Goal: Find specific page/section: Find specific page/section

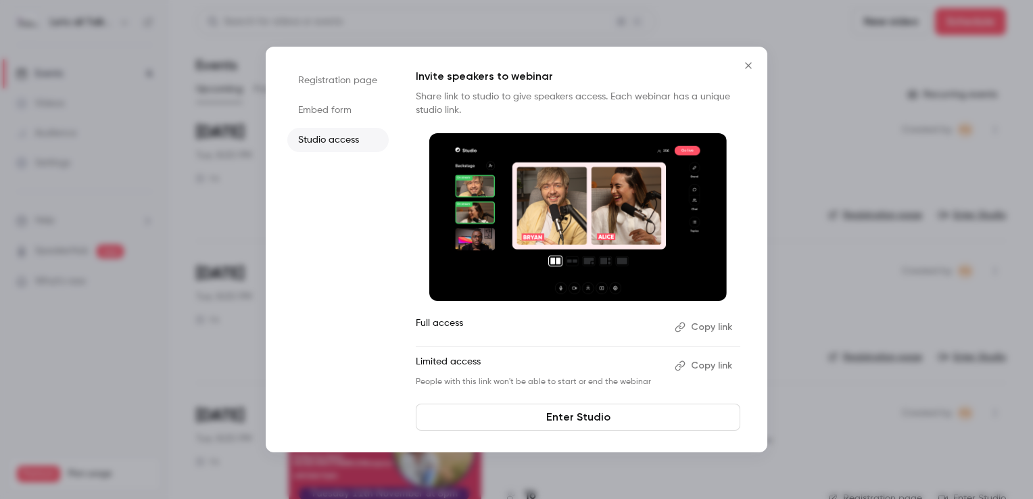
click at [750, 66] on icon "Close" at bounding box center [748, 65] width 16 height 11
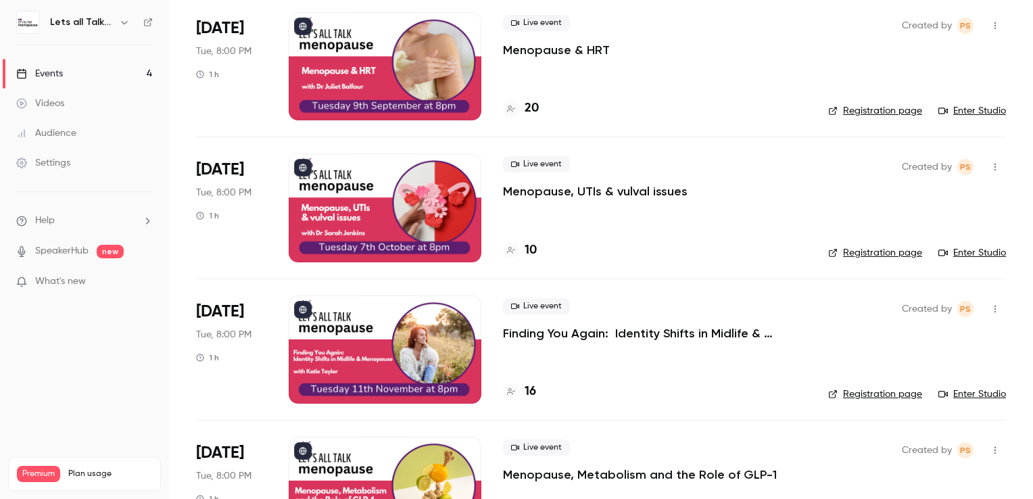
scroll to position [135, 0]
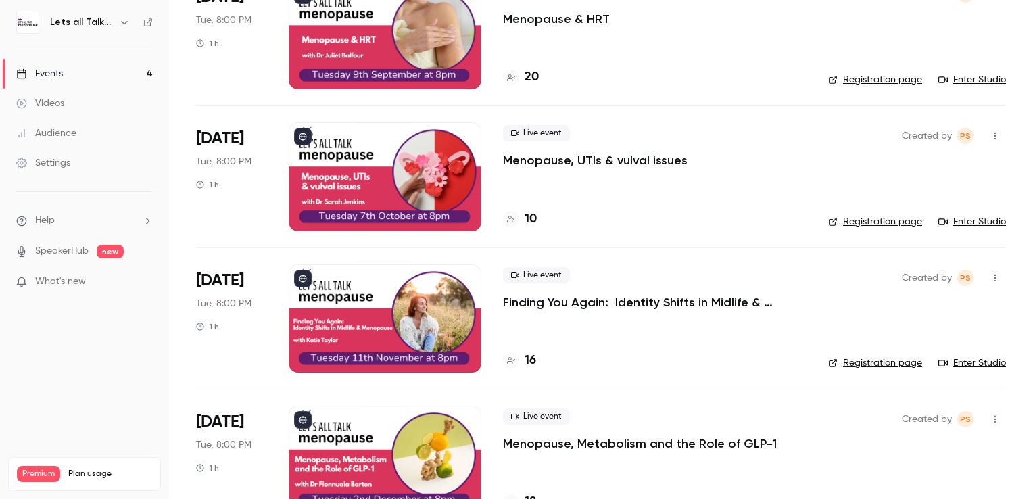
click at [336, 280] on div at bounding box center [385, 318] width 193 height 108
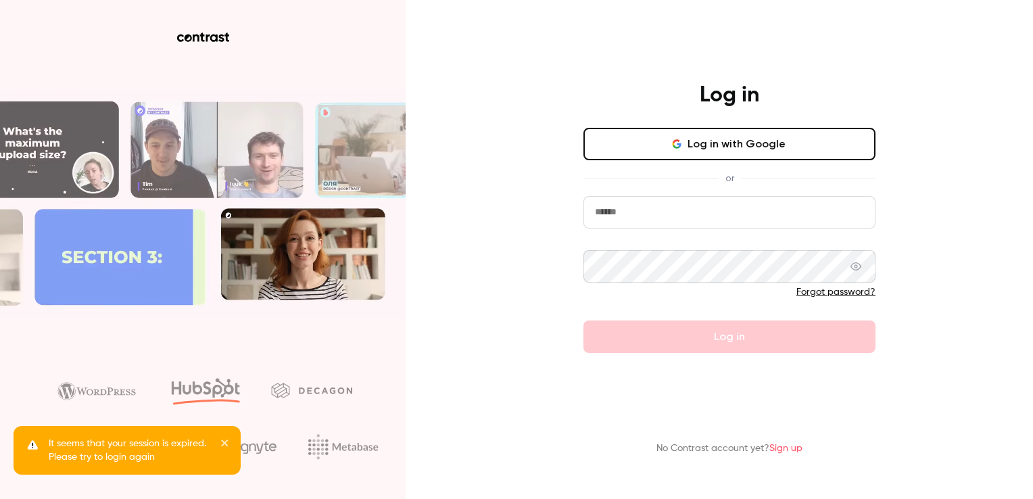
type input "**********"
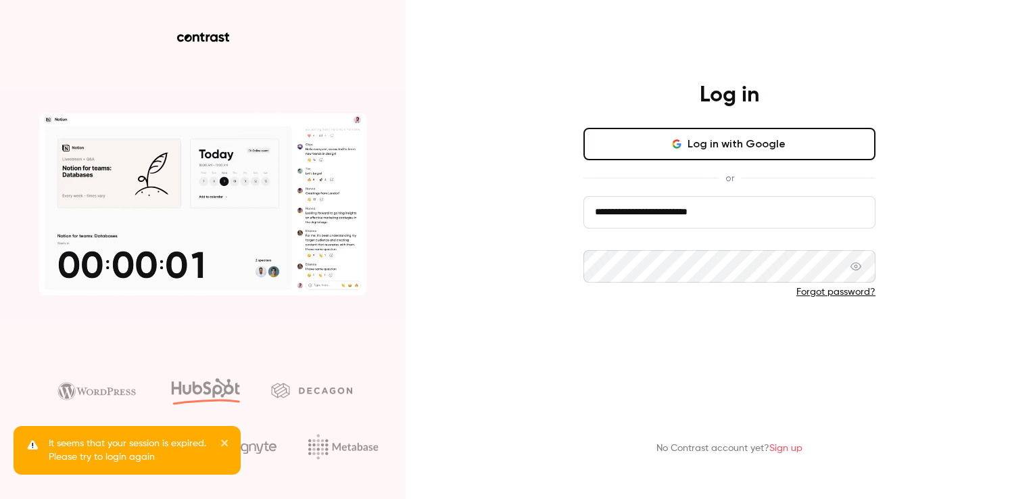
click at [744, 339] on button "Log in" at bounding box center [729, 336] width 292 height 32
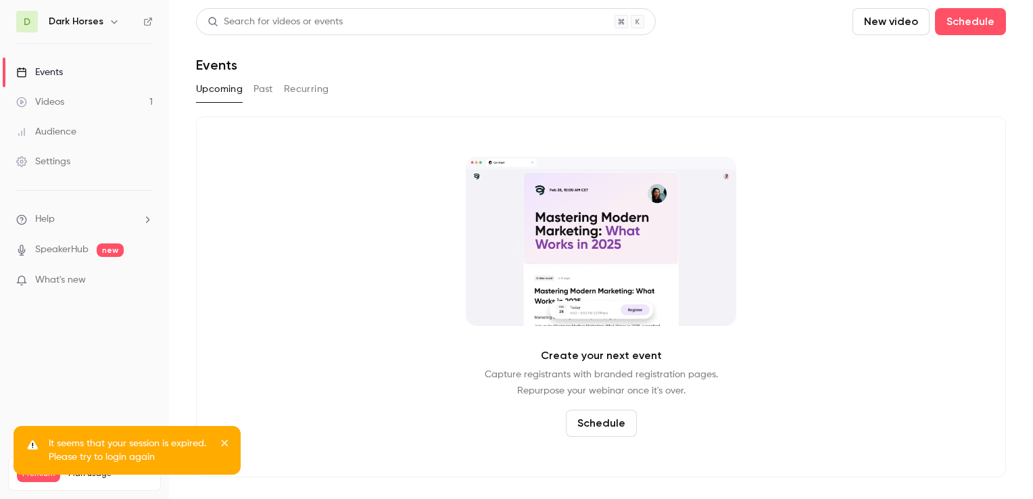
click at [109, 23] on icon "button" at bounding box center [114, 21] width 11 height 11
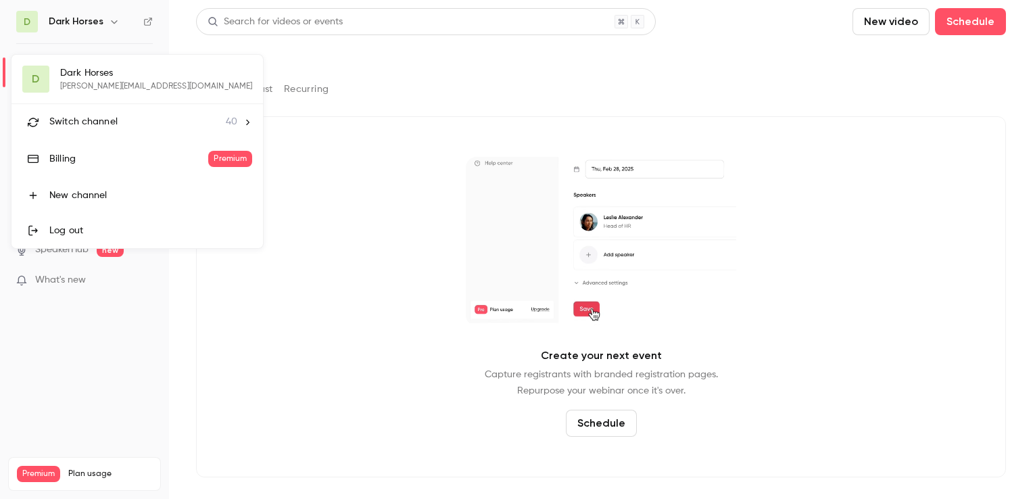
click at [89, 119] on span "Switch channel" at bounding box center [83, 122] width 68 height 14
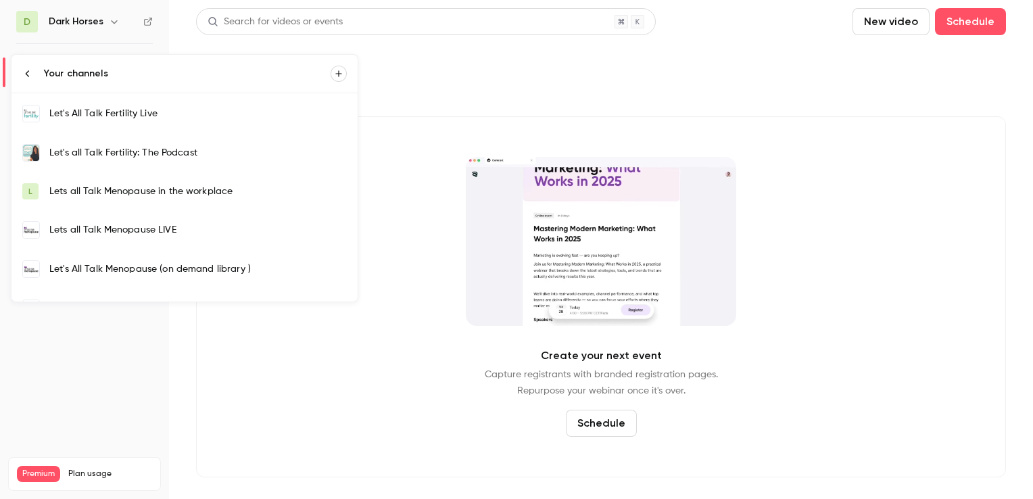
scroll to position [406, 0]
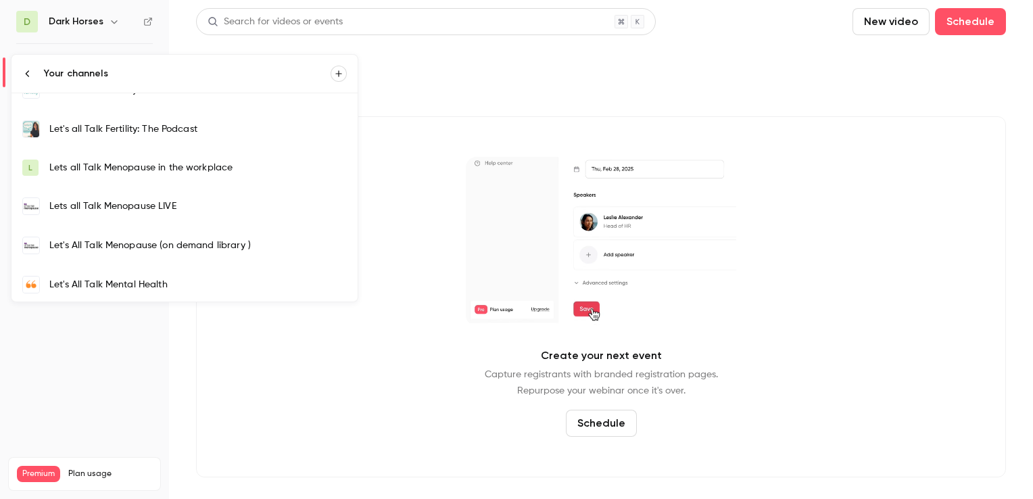
click at [105, 207] on div "Lets all Talk Menopause LIVE" at bounding box center [197, 206] width 297 height 14
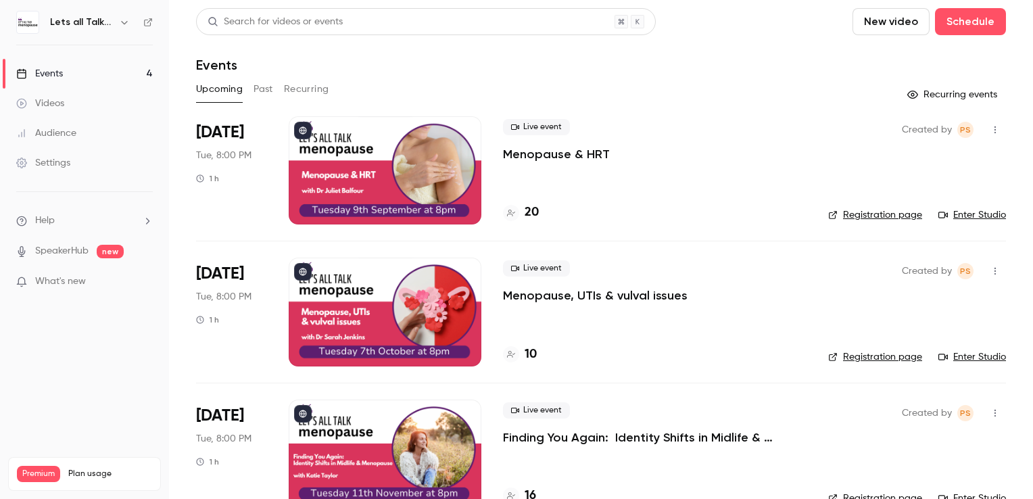
click at [381, 419] on div at bounding box center [385, 454] width 193 height 108
